Goal: Find specific page/section: Find specific page/section

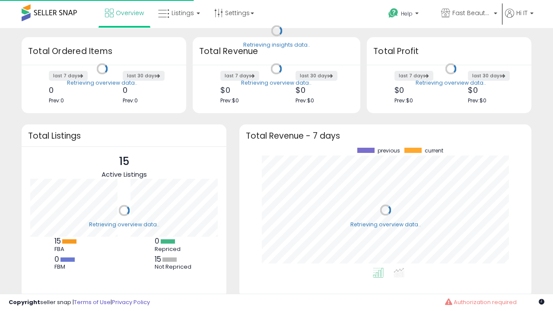
scroll to position [120, 275]
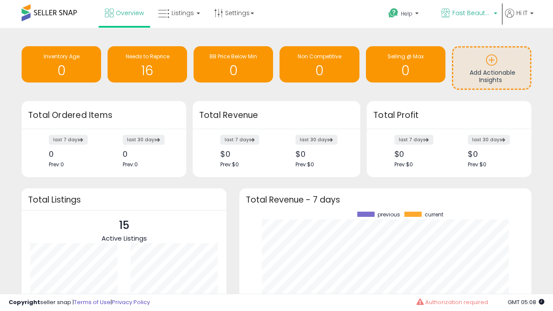
click at [468, 14] on span "Fast Beauty ([GEOGRAPHIC_DATA])" at bounding box center [471, 13] width 39 height 9
click at [0, 0] on span "You are Beautiful (IT)" at bounding box center [0, 0] width 0 height 0
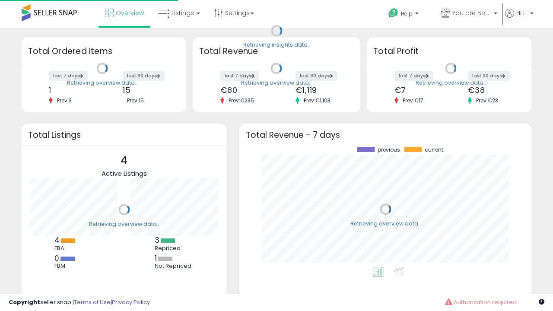
scroll to position [120, 275]
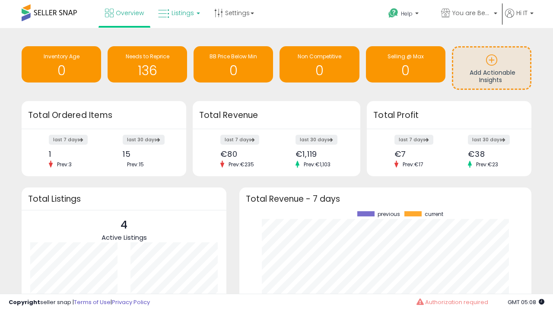
click at [178, 13] on span "Listings" at bounding box center [183, 13] width 22 height 9
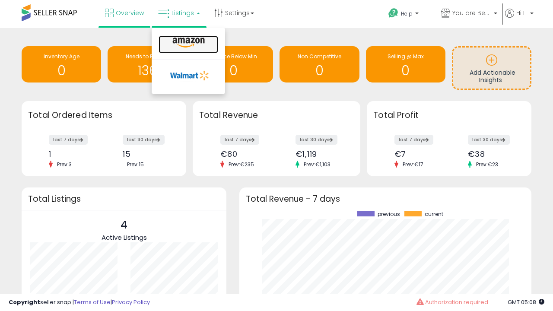
click at [188, 43] on icon at bounding box center [189, 42] width 38 height 11
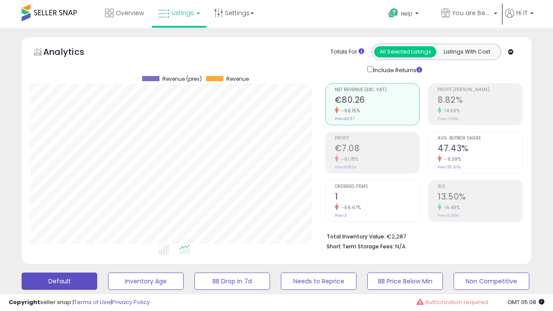
scroll to position [177, 295]
click at [108, 273] on button "All_Inventory" at bounding box center [146, 281] width 76 height 17
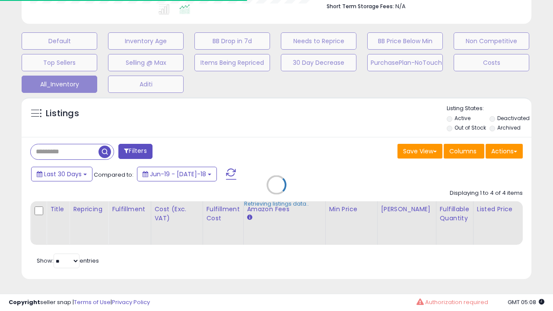
scroll to position [0, 6]
